Goal: Contribute content

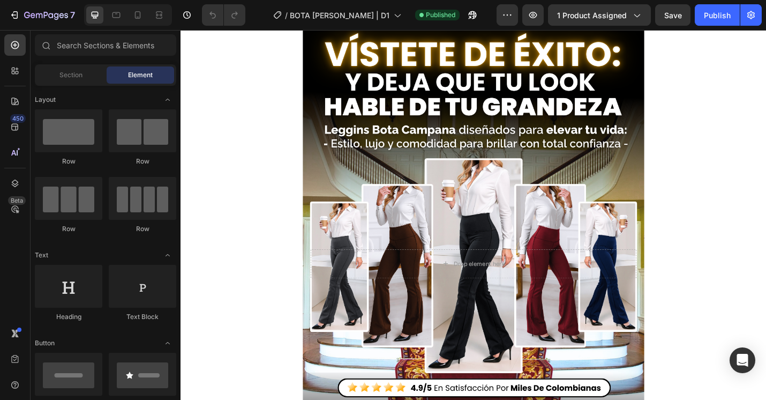
scroll to position [59, 0]
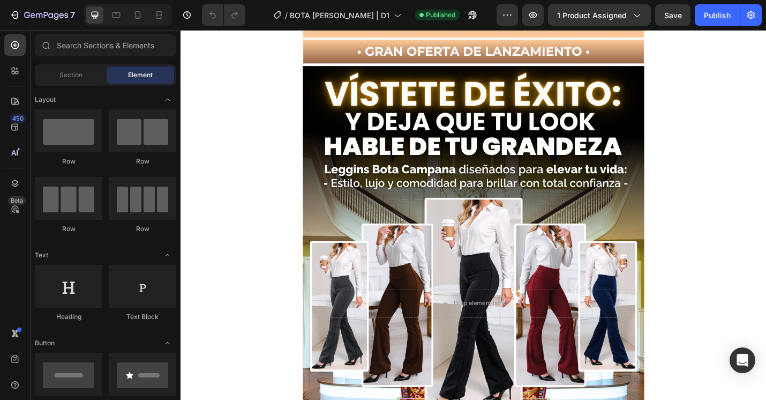
click at [530, 238] on div "Overlay" at bounding box center [501, 329] width 375 height 521
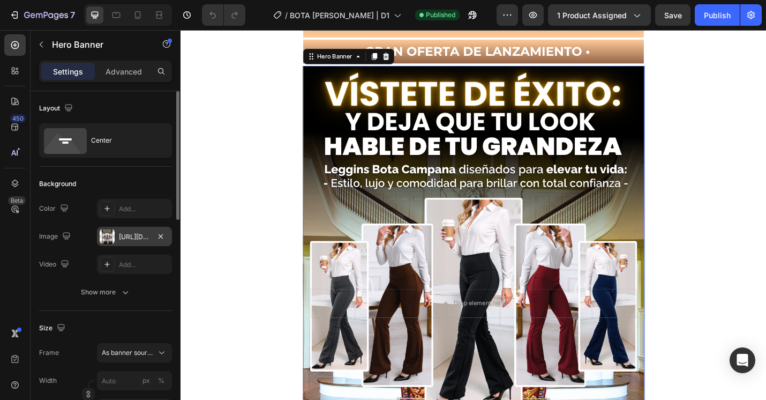
click at [140, 236] on div "[URL][DOMAIN_NAME]" at bounding box center [134, 237] width 31 height 10
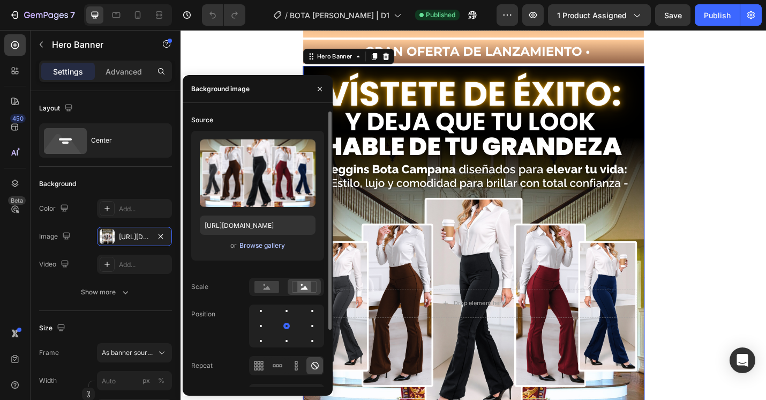
click at [252, 243] on div "Browse gallery" at bounding box center [262, 245] width 46 height 10
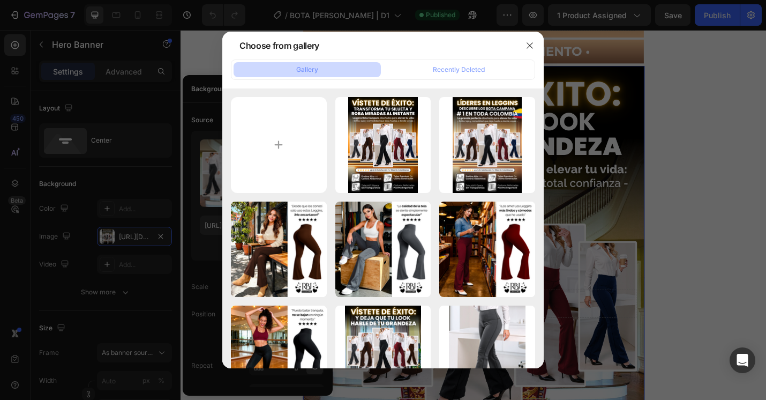
click at [191, 39] on div at bounding box center [383, 200] width 766 height 400
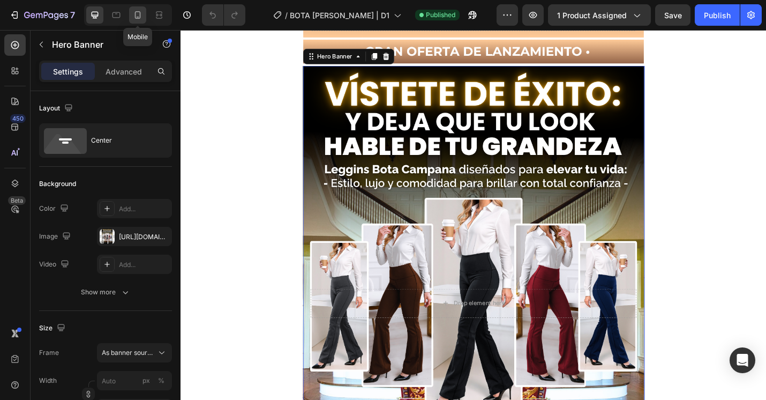
click at [143, 15] on icon at bounding box center [137, 15] width 11 height 11
type input "100%"
type input "[URL][DOMAIN_NAME]"
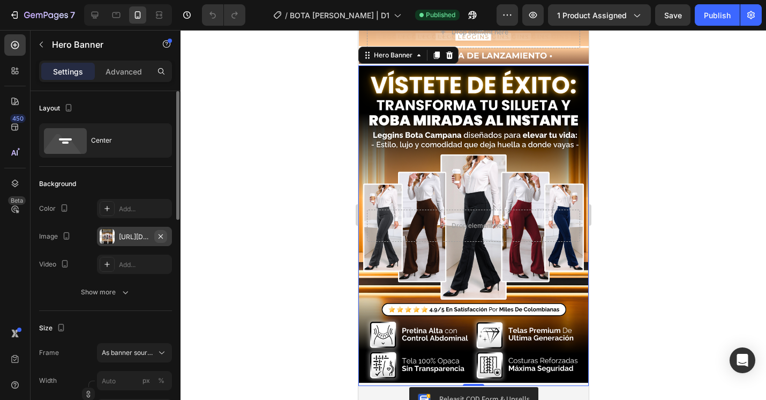
scroll to position [38, 0]
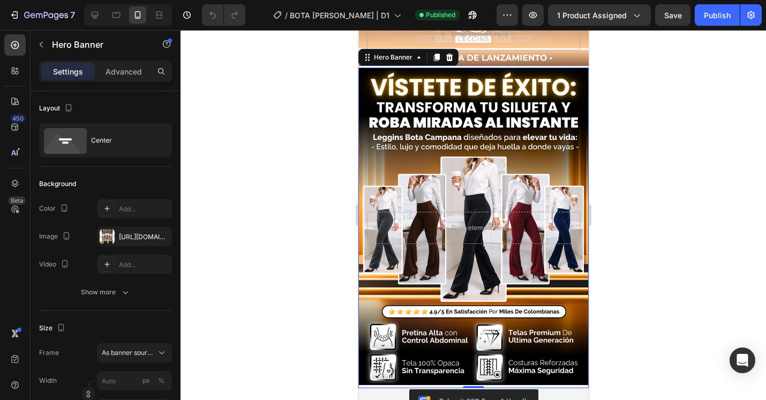
click at [390, 180] on div "Overlay" at bounding box center [473, 227] width 230 height 320
click at [134, 235] on div "[URL][DOMAIN_NAME]" at bounding box center [134, 237] width 31 height 10
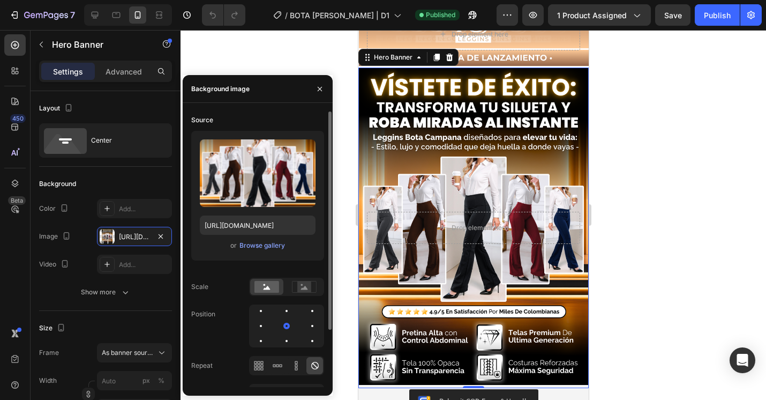
click at [255, 237] on div "Upload Image [URL][DOMAIN_NAME] or Browse gallery" at bounding box center [257, 196] width 133 height 130
click at [256, 246] on div "Browse gallery" at bounding box center [262, 245] width 46 height 10
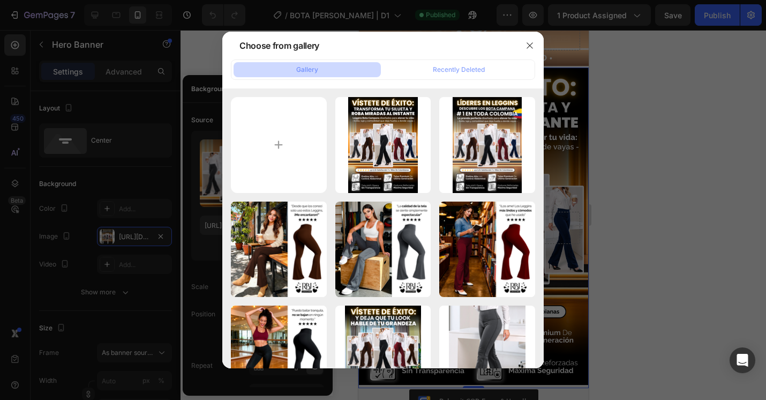
type input "C:\fakepath\eternal (31).png"
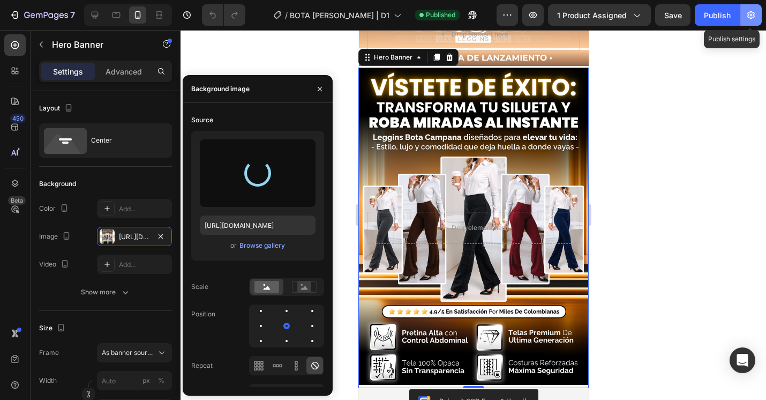
type input "[URL][DOMAIN_NAME]"
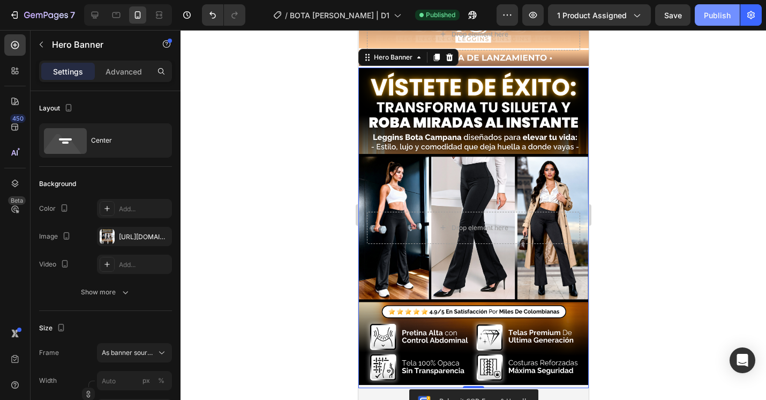
click at [736, 18] on button "Publish" at bounding box center [717, 14] width 45 height 21
click at [540, 146] on div "Overlay" at bounding box center [473, 227] width 230 height 320
click at [147, 235] on div "[URL][DOMAIN_NAME]" at bounding box center [134, 237] width 31 height 10
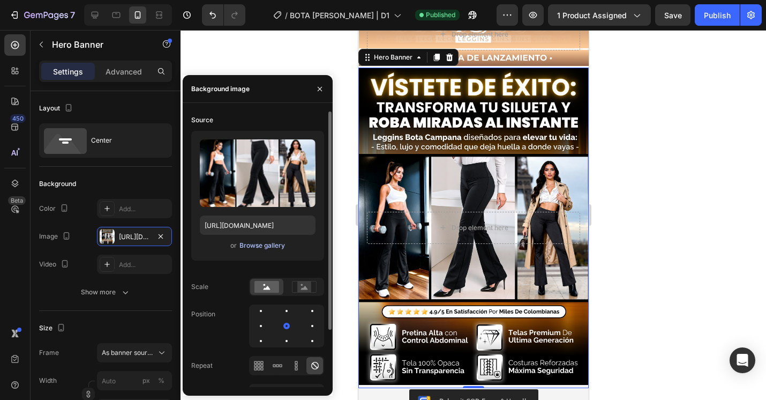
click at [266, 244] on div "Browse gallery" at bounding box center [262, 245] width 46 height 10
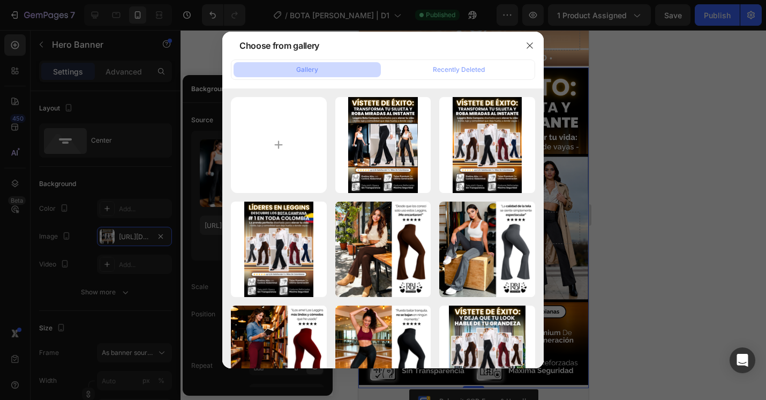
type input "C:\fakepath\eternal (32).png"
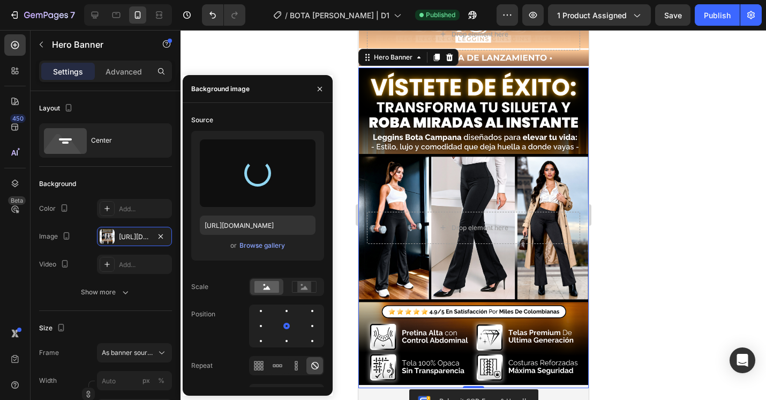
type input "[URL][DOMAIN_NAME]"
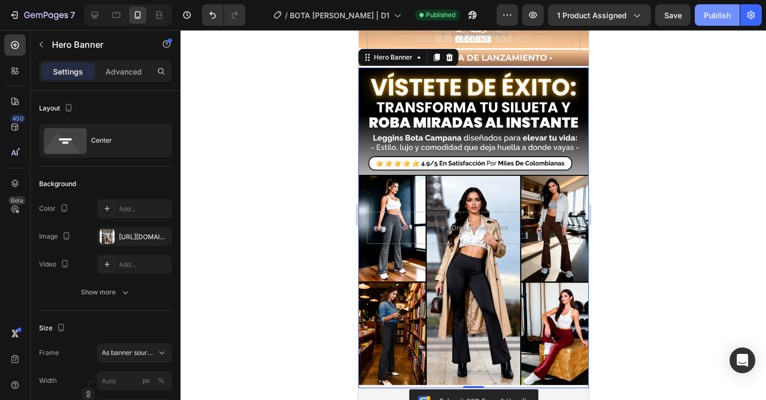
click at [717, 19] on div "Publish" at bounding box center [717, 15] width 27 height 11
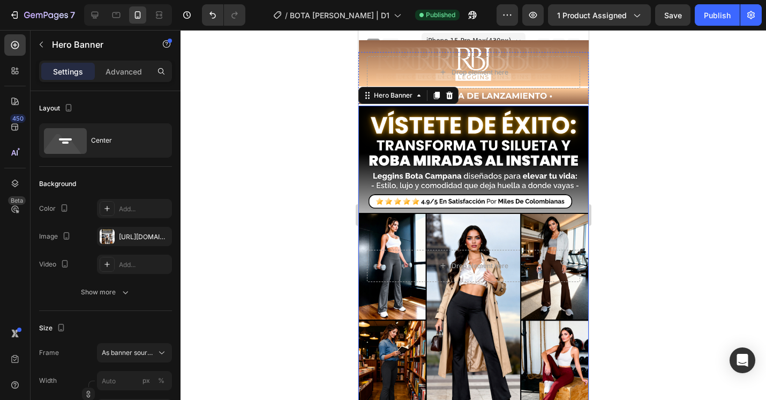
scroll to position [44, 0]
